Goal: Information Seeking & Learning: Learn about a topic

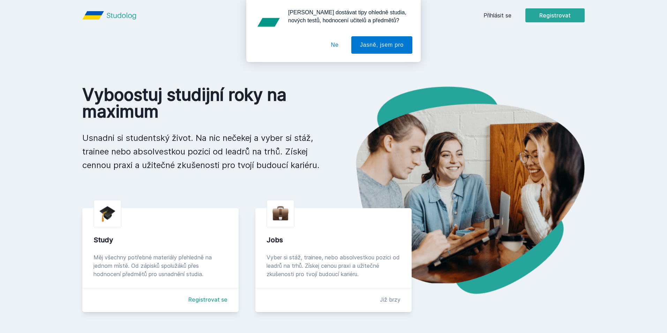
click at [338, 42] on button "Ne" at bounding box center [334, 44] width 25 height 17
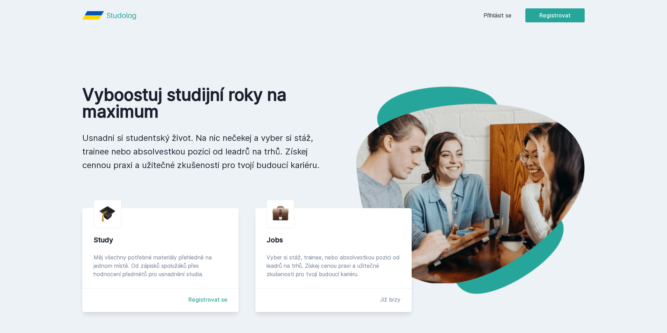
click at [505, 11] on link "Přihlásit se" at bounding box center [497, 15] width 28 height 8
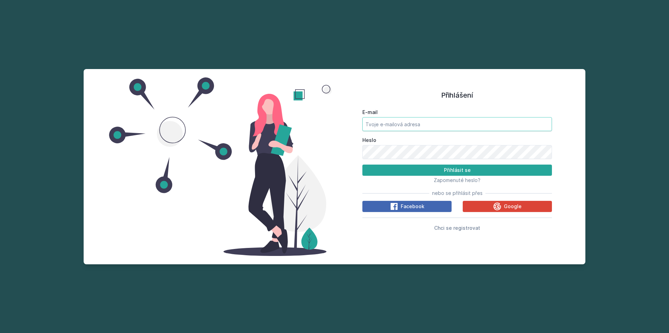
click at [473, 127] on input "E-mail" at bounding box center [458, 124] width 190 height 14
type input "[EMAIL_ADDRESS][DOMAIN_NAME]"
click at [363, 165] on button "Přihlásit se" at bounding box center [458, 170] width 190 height 11
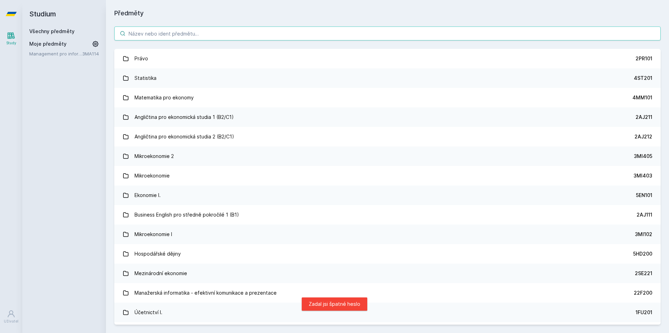
click at [165, 31] on input "search" at bounding box center [387, 33] width 547 height 14
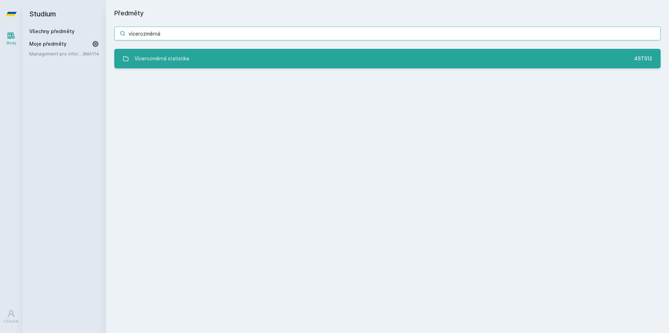
type input "vícerozměrná"
click at [213, 63] on link "Vícerozměrná statistika 4ST512" at bounding box center [387, 59] width 547 height 20
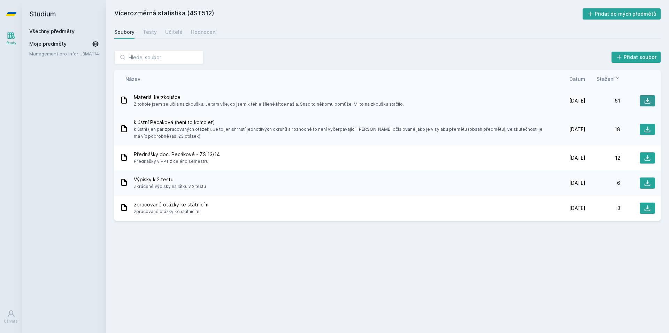
click at [644, 99] on icon at bounding box center [647, 100] width 7 height 7
click at [179, 31] on div "Učitelé" at bounding box center [173, 32] width 17 height 7
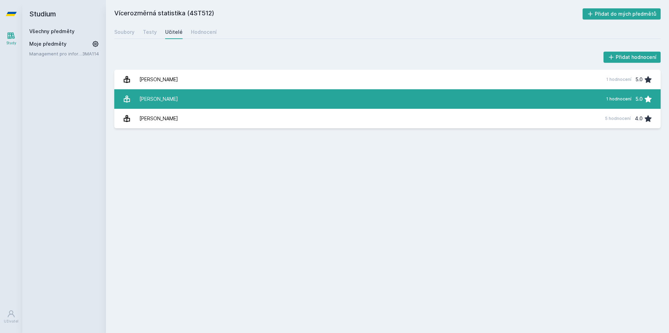
click at [139, 101] on div "[PERSON_NAME]" at bounding box center [158, 99] width 39 height 14
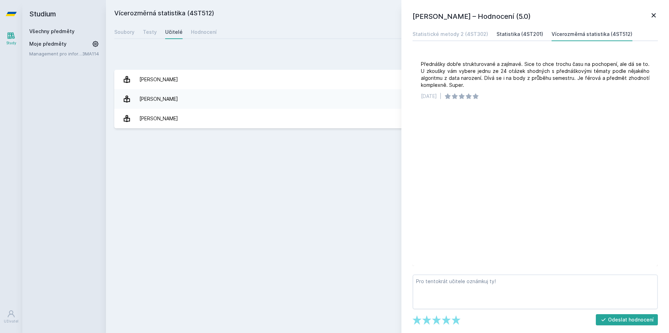
click at [512, 34] on div "Statistika (4ST201)" at bounding box center [520, 34] width 47 height 7
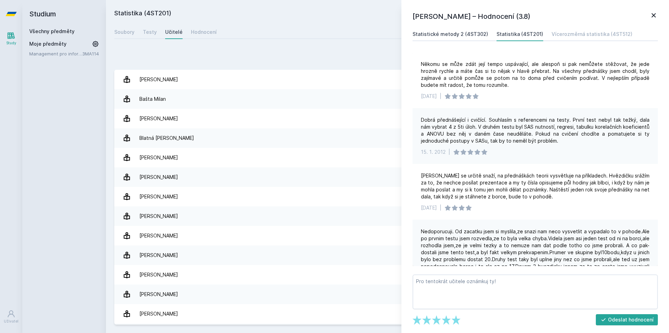
click at [474, 36] on div "Statistické metody 2 (4ST302)" at bounding box center [451, 34] width 76 height 7
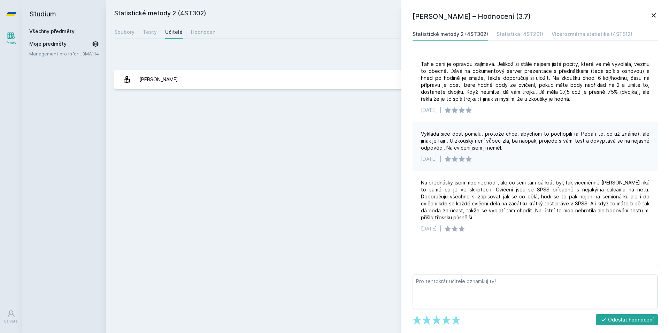
click at [351, 138] on div "Statistické metody 2 (4ST302) Přidat do mých předmětů [GEOGRAPHIC_DATA] Testy U…" at bounding box center [387, 166] width 547 height 316
click at [656, 17] on icon at bounding box center [654, 15] width 8 height 8
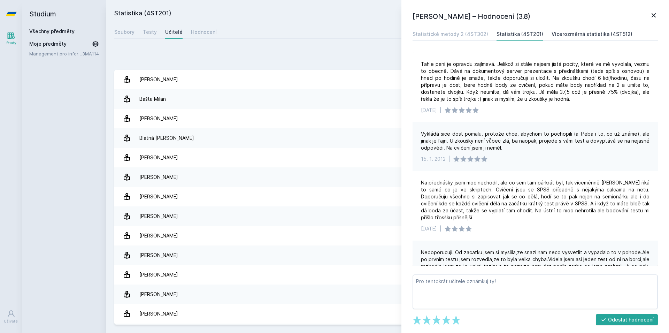
click at [570, 35] on div "Vícerozměrná statistika (4ST512)" at bounding box center [592, 34] width 81 height 7
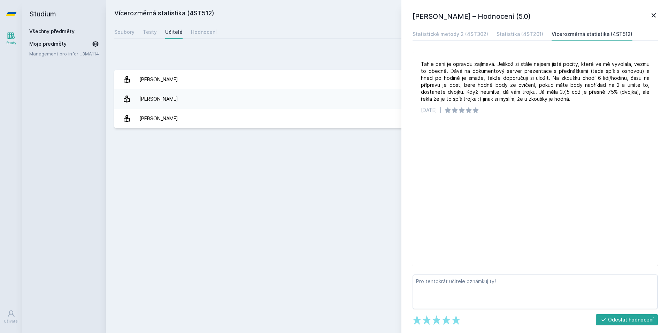
click at [193, 150] on div "Vícerozměrná statistika (4ST512) Přidat do mých předmětů [GEOGRAPHIC_DATA] Test…" at bounding box center [387, 166] width 547 height 316
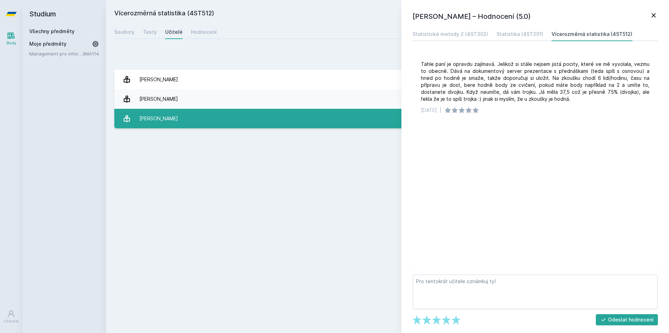
click at [185, 116] on link "[PERSON_NAME] 5 hodnocení 4.0" at bounding box center [387, 119] width 547 height 20
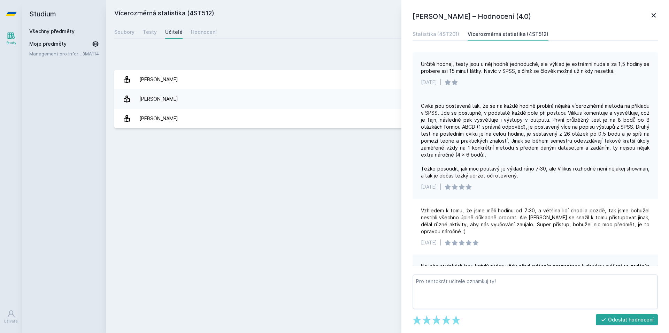
drag, startPoint x: 482, startPoint y: 72, endPoint x: 624, endPoint y: 79, distance: 142.1
click at [624, 79] on div "Určitě hodnej, testy jsou u něj hodně jednoduché, ale výklad je extrémní nuda a…" at bounding box center [535, 73] width 245 height 42
click at [624, 79] on div "[DATE] |" at bounding box center [535, 82] width 229 height 7
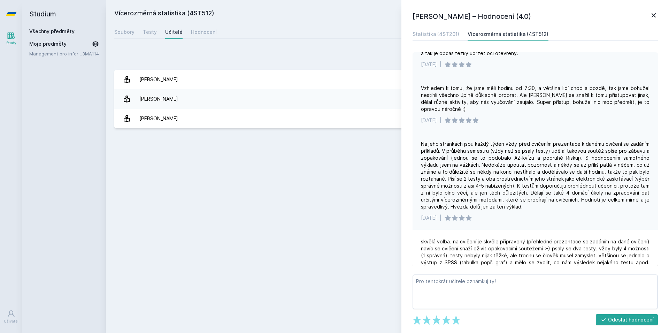
scroll to position [164, 0]
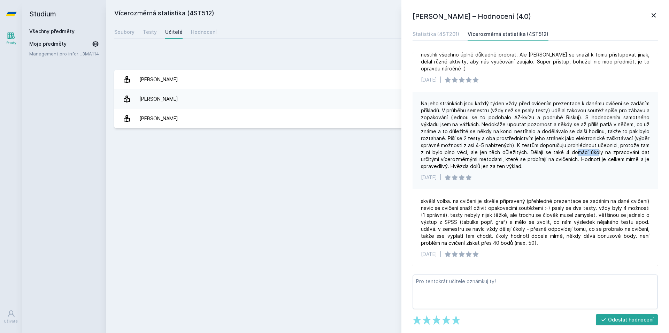
drag, startPoint x: 575, startPoint y: 153, endPoint x: 597, endPoint y: 152, distance: 22.3
click at [597, 152] on div "Na jeho stránkách jsou každý týden vždy před cvičením prezentace k danému cviče…" at bounding box center [535, 135] width 229 height 70
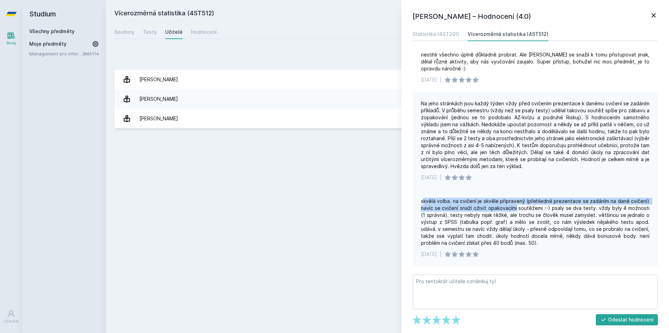
drag, startPoint x: 424, startPoint y: 202, endPoint x: 515, endPoint y: 203, distance: 91.4
click at [515, 203] on div "skvělá volba. na cvičení je skvěle připravený (přehledné prezentace se zadáním …" at bounding box center [535, 222] width 229 height 49
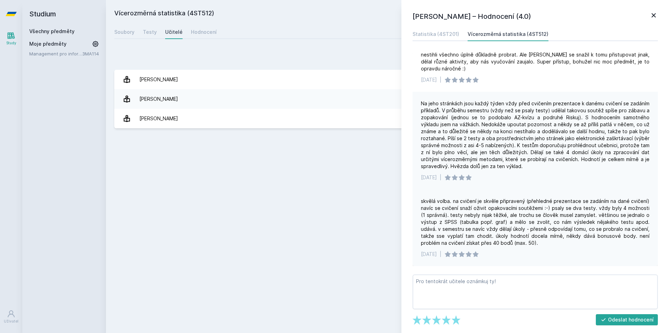
click at [515, 203] on div "skvělá volba. na cvičení je skvěle připravený (přehledné prezentace se zadáním …" at bounding box center [535, 222] width 229 height 49
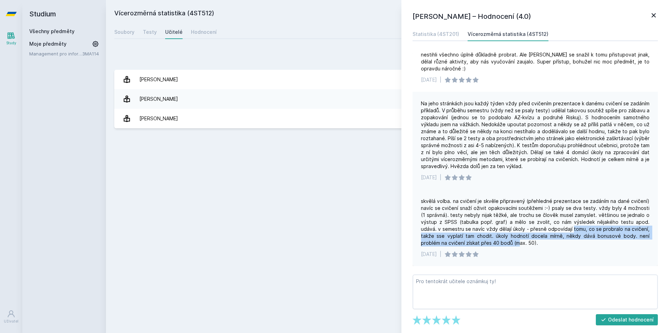
drag, startPoint x: 492, startPoint y: 239, endPoint x: 557, endPoint y: 230, distance: 65.9
click at [557, 230] on div "skvělá volba. na cvičení je skvěle připravený (přehledné prezentace se zadáním …" at bounding box center [535, 222] width 229 height 49
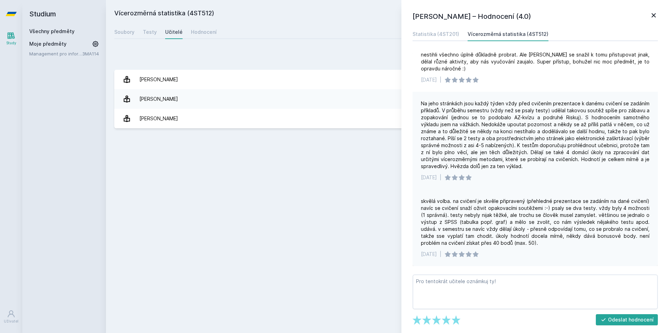
click at [557, 230] on div "skvělá volba. na cvičení je skvěle připravený (přehledné prezentace se zadáním …" at bounding box center [535, 222] width 229 height 49
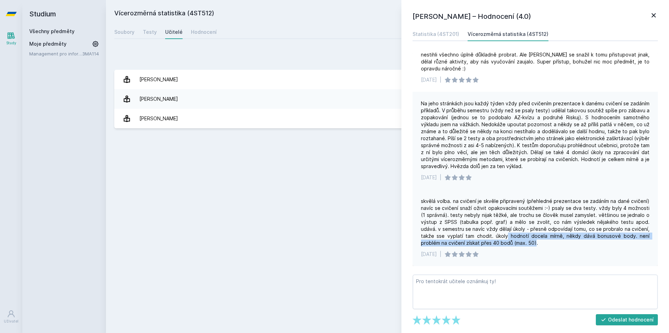
drag, startPoint x: 489, startPoint y: 235, endPoint x: 508, endPoint y: 243, distance: 21.1
click at [508, 243] on div "skvělá volba. na cvičení je skvěle připravený (přehledné prezentace se zadáním …" at bounding box center [535, 222] width 229 height 49
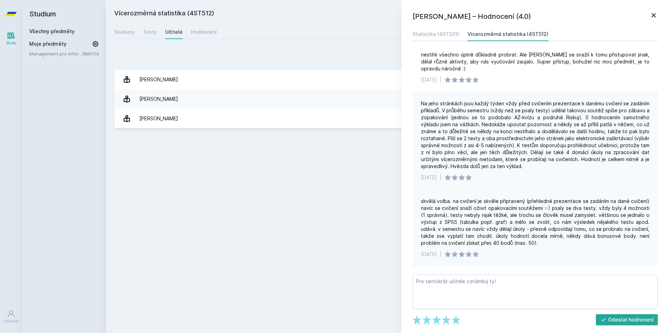
click at [513, 243] on div "skvělá volba. na cvičení je skvěle připravený (přehledné prezentace se zadáním …" at bounding box center [535, 222] width 229 height 49
click at [426, 30] on link "Statistika (4ST201)" at bounding box center [436, 34] width 47 height 14
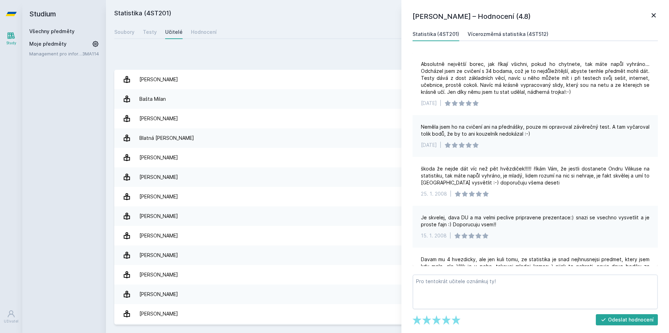
click at [510, 33] on div "Vícerozměrná statistika (4ST512)" at bounding box center [508, 34] width 81 height 7
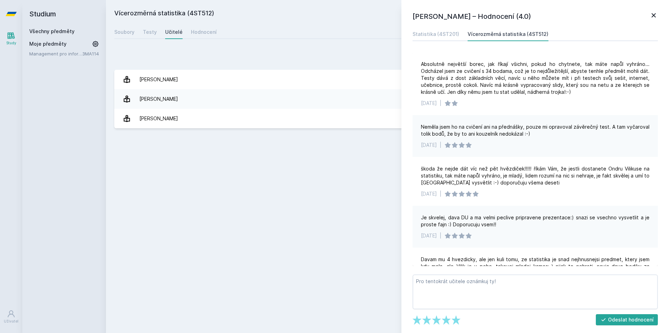
click at [315, 209] on div "Vícerozměrná statistika (4ST512) Přidat do mých předmětů [GEOGRAPHIC_DATA] Test…" at bounding box center [387, 166] width 547 height 316
click at [209, 30] on div "Hodnocení" at bounding box center [204, 32] width 26 height 7
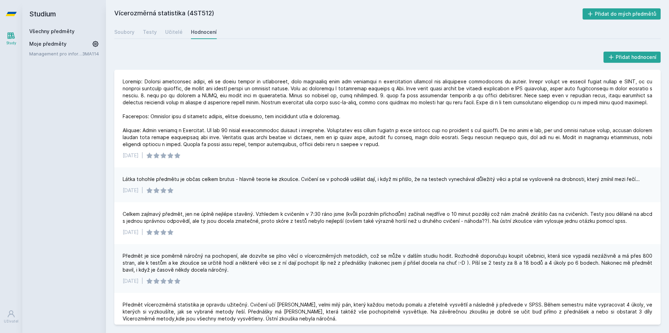
click at [203, 31] on div "Hodnocení" at bounding box center [204, 32] width 26 height 7
click at [155, 28] on link "Testy" at bounding box center [150, 32] width 14 height 14
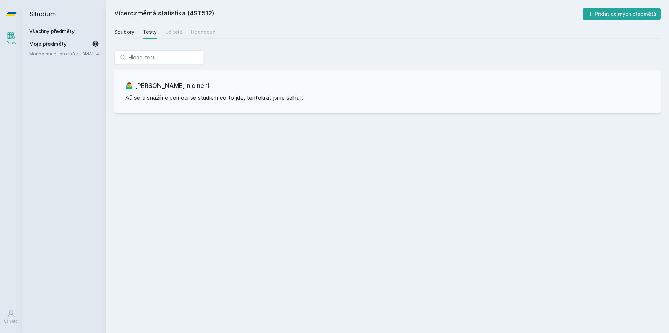
click at [127, 29] on div "Soubory" at bounding box center [124, 32] width 20 height 7
